Goal: Task Accomplishment & Management: Complete application form

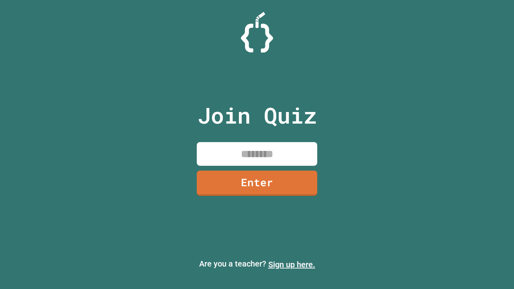
click at [292, 265] on link "Sign up here." at bounding box center [291, 265] width 47 height 10
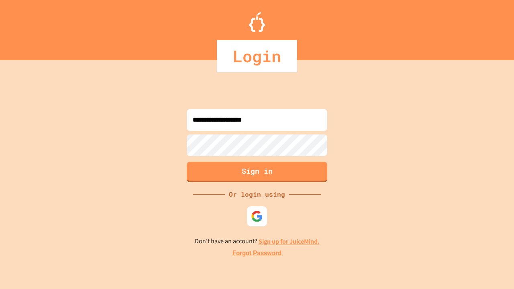
type input "**********"
